Goal: Find specific page/section: Find specific page/section

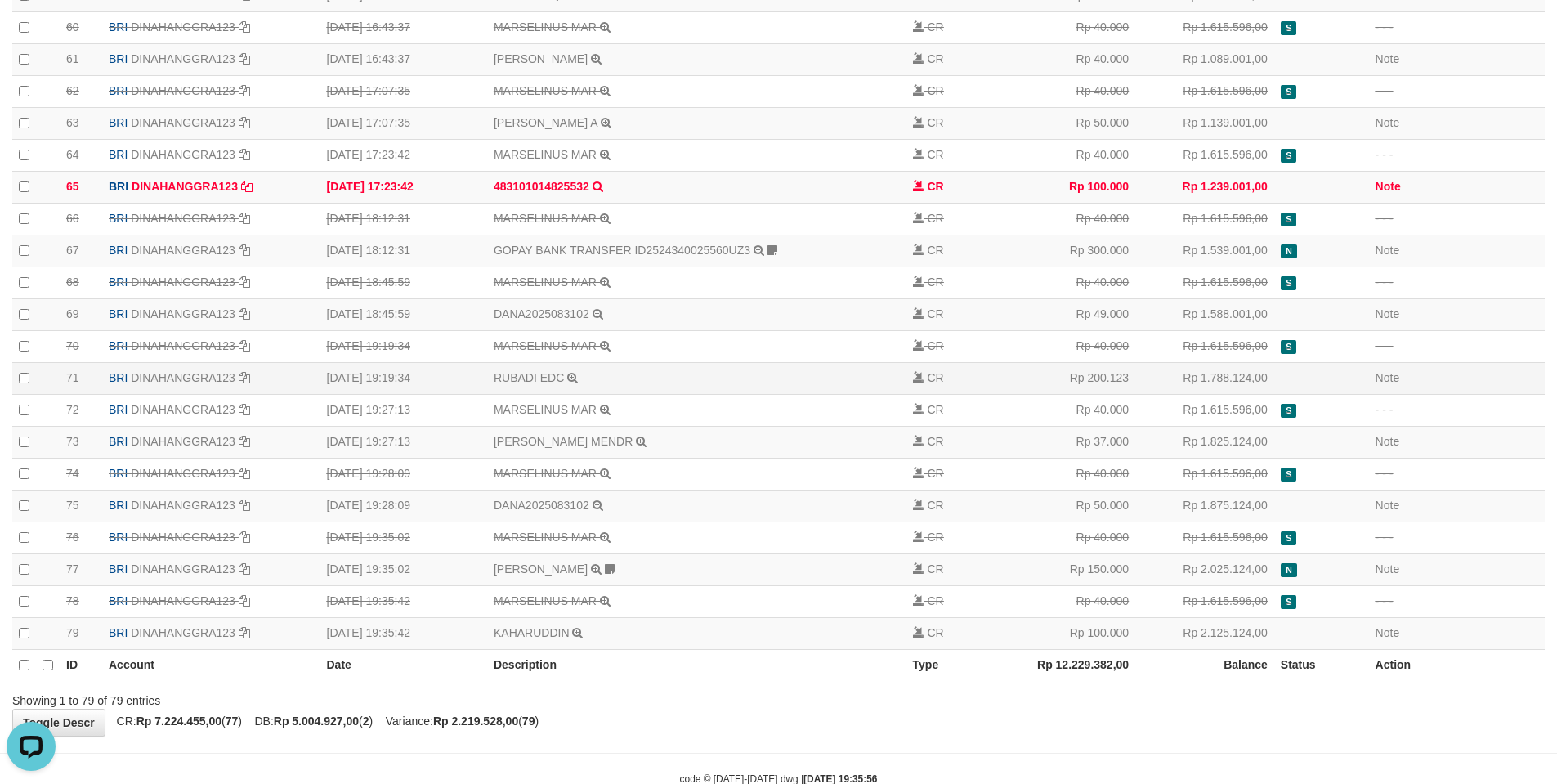
scroll to position [2101, 0]
